Goal: Book appointment/travel/reservation

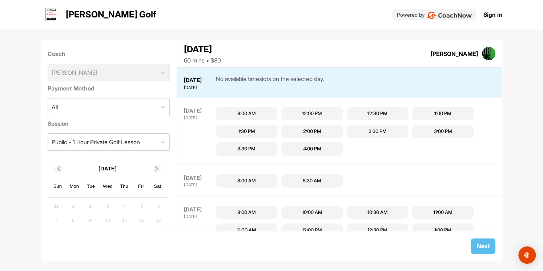
click at [249, 113] on div "8:00 AM" at bounding box center [246, 113] width 19 height 7
click at [159, 109] on icon at bounding box center [162, 107] width 7 height 7
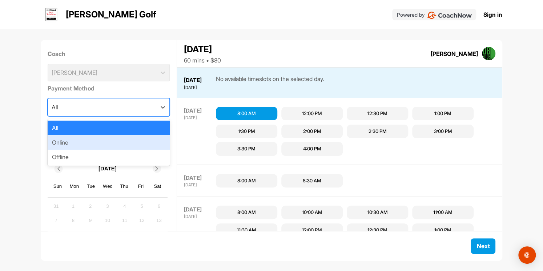
click at [71, 143] on div "Online" at bounding box center [109, 142] width 123 height 15
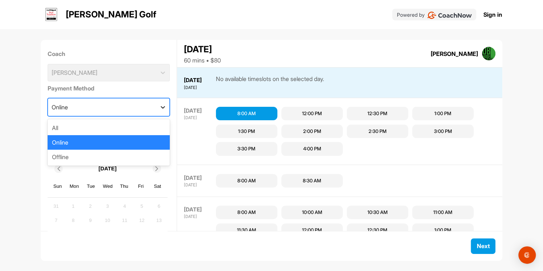
click at [159, 108] on icon at bounding box center [162, 107] width 7 height 7
click at [95, 157] on div "Offline" at bounding box center [109, 157] width 123 height 15
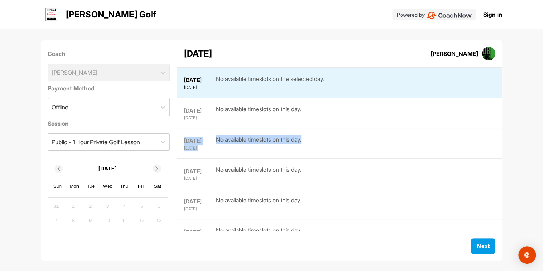
drag, startPoint x: 308, startPoint y: 117, endPoint x: 323, endPoint y: 128, distance: 18.9
click at [323, 128] on div "[DATE] [DATE] No available timeslots on the selected day. [DATE] [DATE] No avai…" at bounding box center [339, 149] width 325 height 164
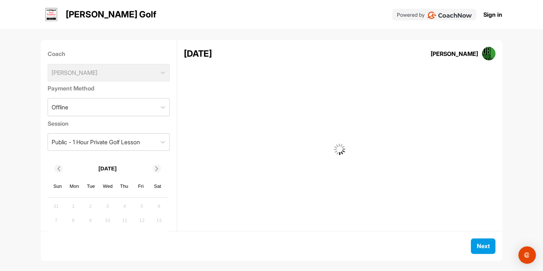
click at [156, 73] on div "Coach [PERSON_NAME]" at bounding box center [109, 65] width 123 height 37
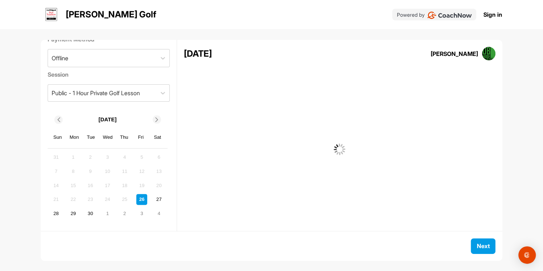
scroll to position [48, 0]
click at [158, 201] on div "27" at bounding box center [158, 200] width 11 height 11
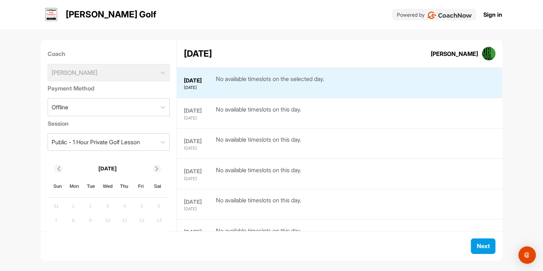
scroll to position [1, 0]
click at [159, 104] on icon at bounding box center [162, 105] width 7 height 7
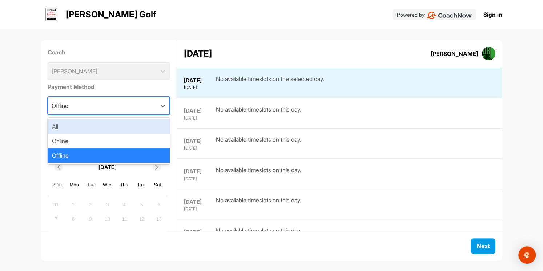
click at [130, 123] on div "All" at bounding box center [109, 126] width 123 height 15
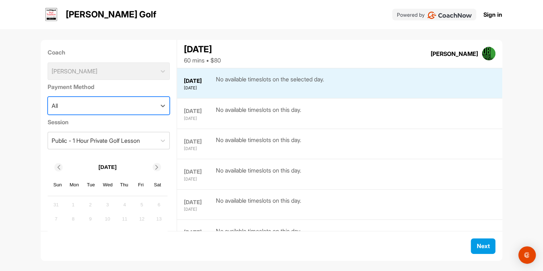
scroll to position [30, 0]
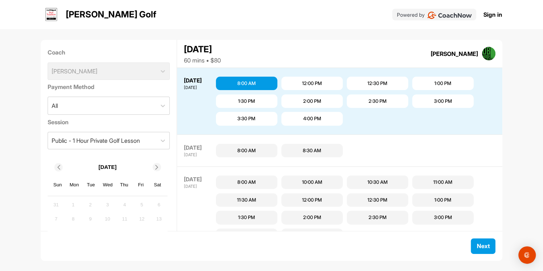
click at [130, 123] on label "Session" at bounding box center [109, 122] width 123 height 9
click at [488, 52] on img at bounding box center [489, 54] width 14 height 14
click at [451, 55] on div "[PERSON_NAME]" at bounding box center [454, 53] width 47 height 9
click at [484, 245] on span "Next" at bounding box center [483, 246] width 13 height 7
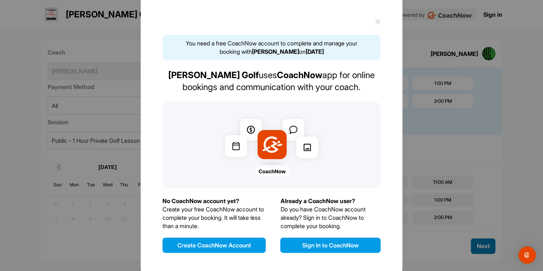
scroll to position [4, 0]
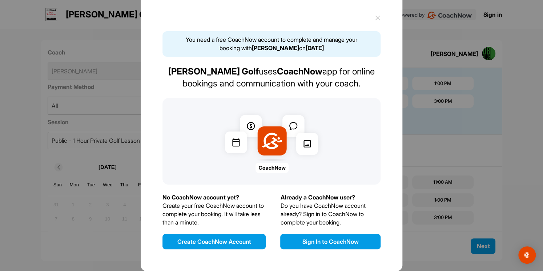
click at [293, 240] on button "Sign In to CoachNow" at bounding box center [330, 241] width 100 height 15
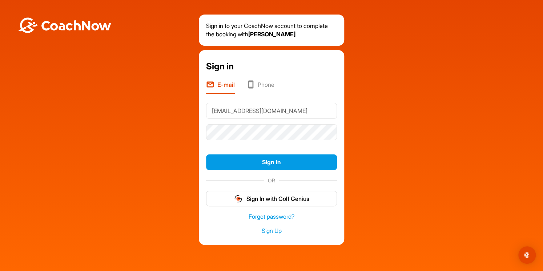
type input "[EMAIL_ADDRESS][DOMAIN_NAME]"
click at [273, 217] on link "Forgot password?" at bounding box center [271, 217] width 131 height 8
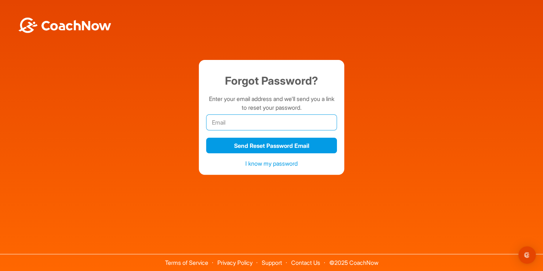
click at [213, 125] on input "email" at bounding box center [271, 123] width 131 height 16
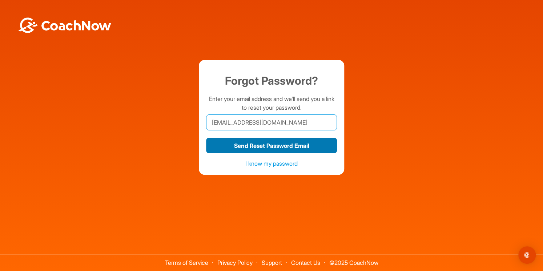
type input "[EMAIL_ADDRESS][DOMAIN_NAME]"
click at [233, 144] on button "Send Reset Password Email" at bounding box center [271, 146] width 131 height 16
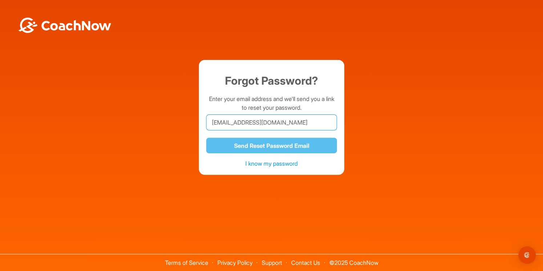
click at [249, 125] on input "[EMAIL_ADDRESS][DOMAIN_NAME]" at bounding box center [271, 123] width 131 height 16
